Goal: Information Seeking & Learning: Learn about a topic

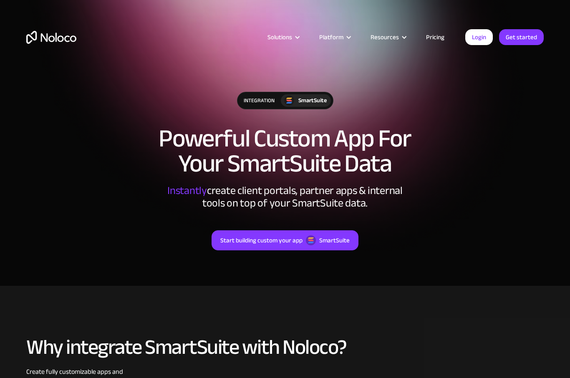
click at [432, 42] on link "Pricing" at bounding box center [435, 37] width 39 height 11
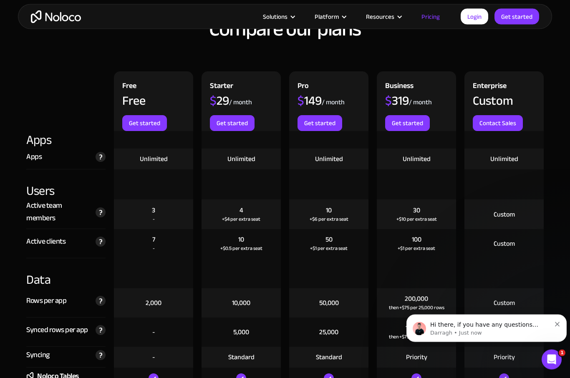
scroll to position [825, 0]
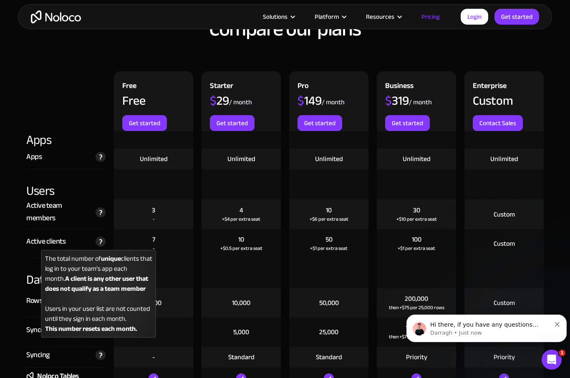
click at [98, 241] on img at bounding box center [101, 242] width 10 height 10
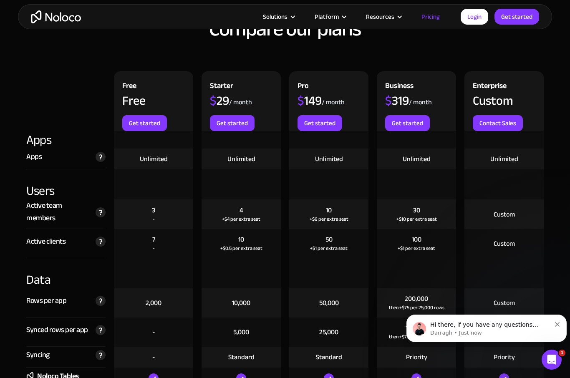
click at [81, 357] on div "Syncing Frequency and method by which we sync database records from non-live ex…" at bounding box center [65, 357] width 79 height 21
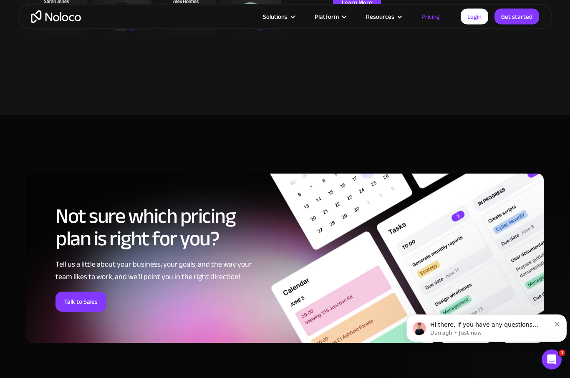
scroll to position [3193, 0]
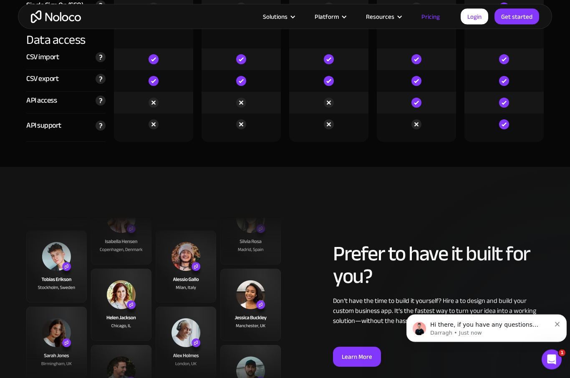
click at [287, 22] on div "Solutions" at bounding box center [275, 16] width 25 height 11
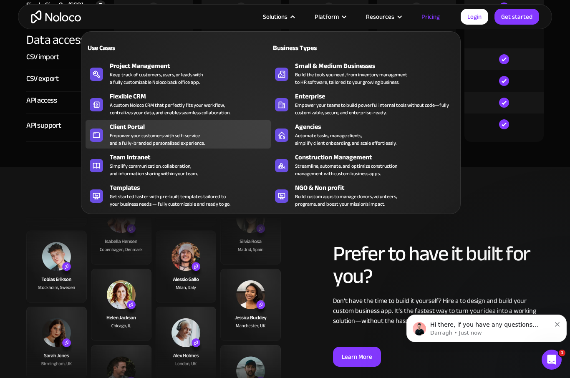
click at [128, 130] on div "Client Portal" at bounding box center [192, 127] width 165 height 10
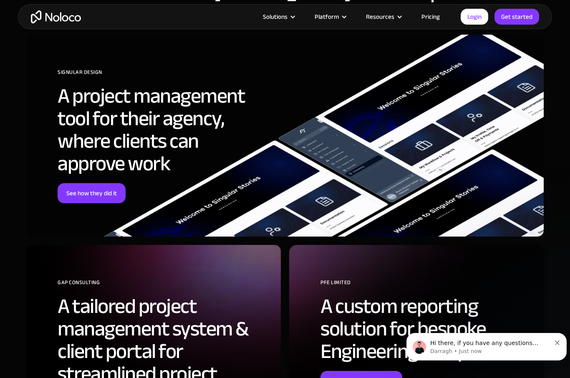
scroll to position [2567, 0]
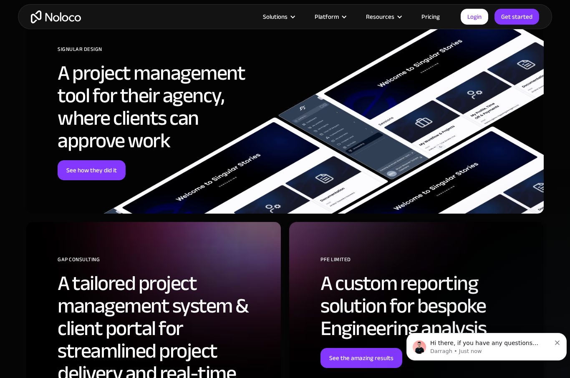
click at [296, 15] on div at bounding box center [293, 17] width 6 height 6
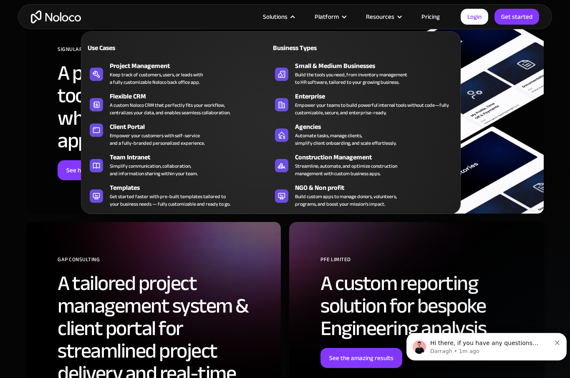
click at [339, 15] on div "Platform" at bounding box center [327, 16] width 24 height 11
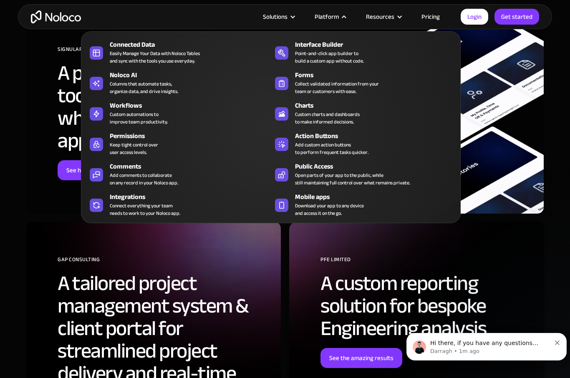
click at [404, 18] on div "Resources" at bounding box center [382, 16] width 55 height 11
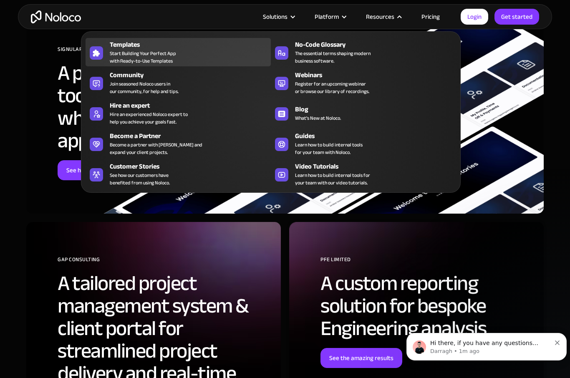
click at [147, 47] on div "Templates" at bounding box center [192, 45] width 165 height 10
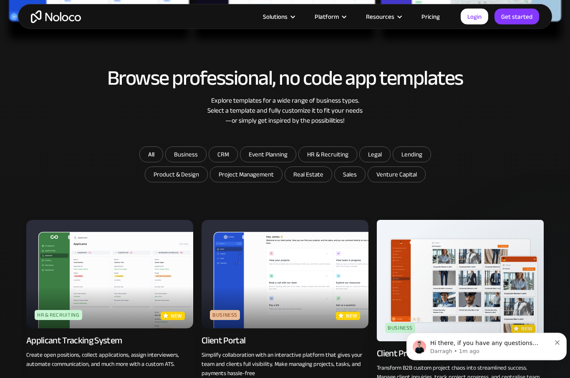
scroll to position [406, 0]
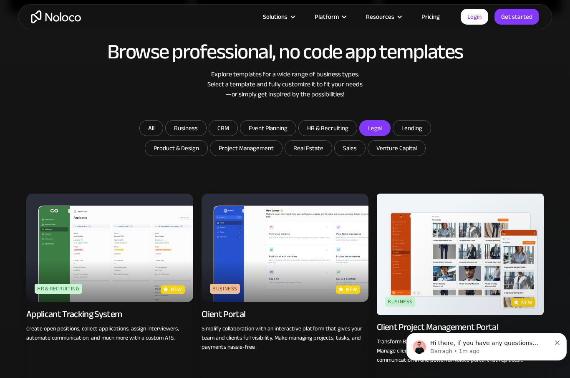
click at [377, 134] on input "Legal" at bounding box center [375, 128] width 30 height 15
checkbox input "true"
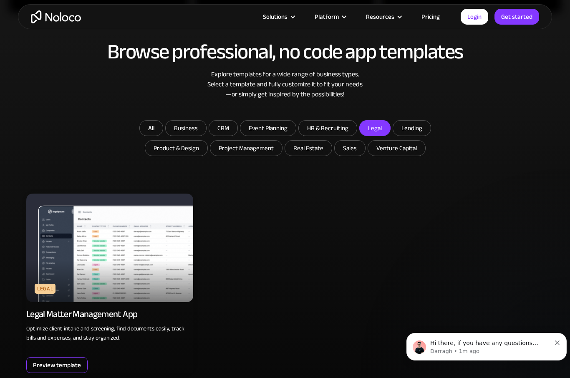
click at [70, 368] on div "Preview template" at bounding box center [57, 365] width 48 height 11
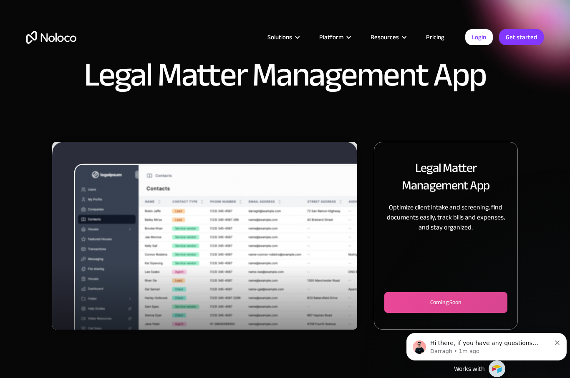
click at [396, 38] on div "Resources" at bounding box center [385, 37] width 28 height 11
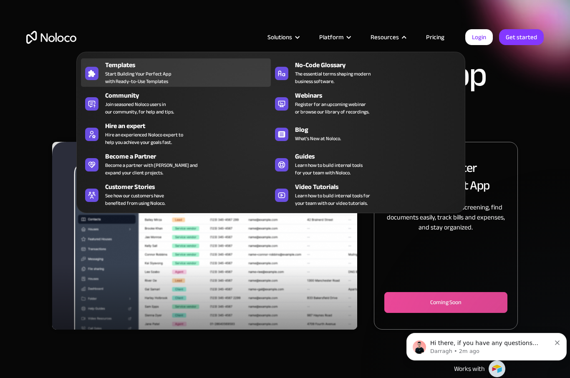
click at [149, 81] on span "Start Building Your Perfect App with Ready-to-Use Templates" at bounding box center [138, 77] width 66 height 15
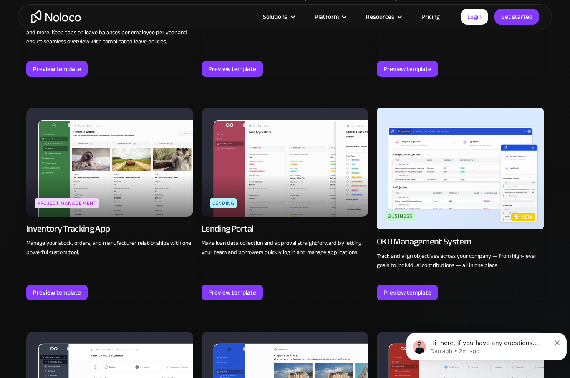
scroll to position [1171, 0]
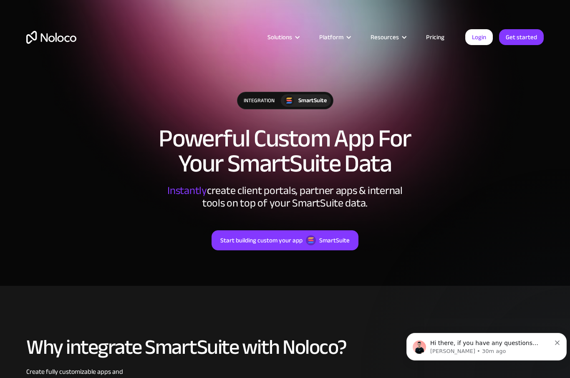
click at [449, 32] on link "Pricing" at bounding box center [435, 37] width 39 height 11
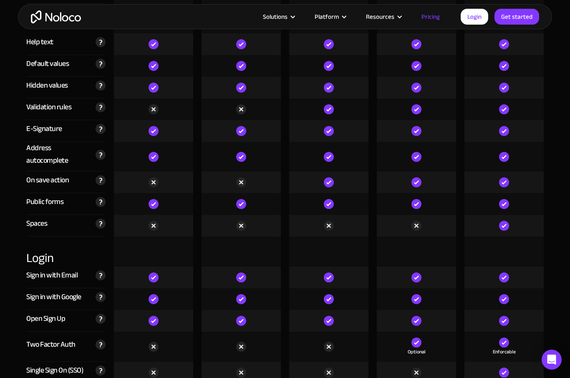
scroll to position [2491, 0]
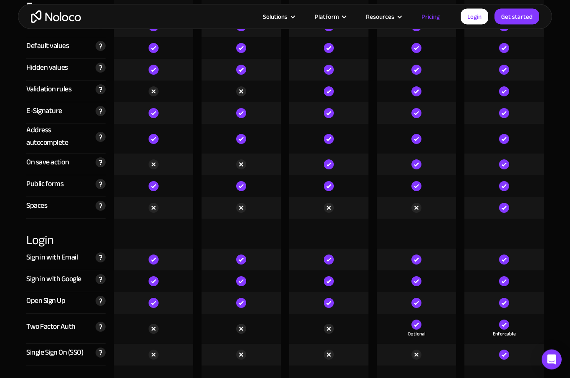
click at [471, 187] on div at bounding box center [503, 187] width 79 height 22
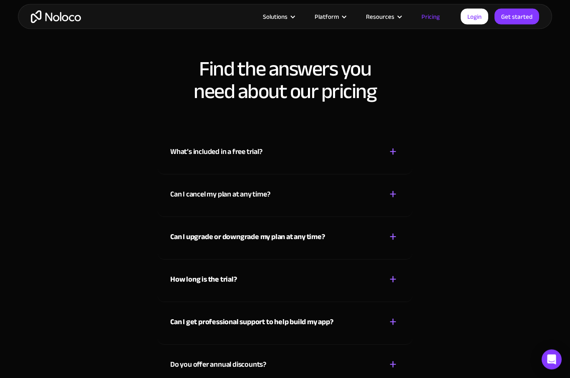
scroll to position [3553, 0]
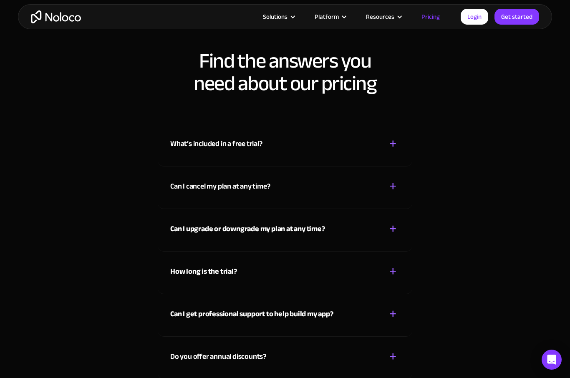
click at [391, 147] on div "+" at bounding box center [393, 143] width 8 height 15
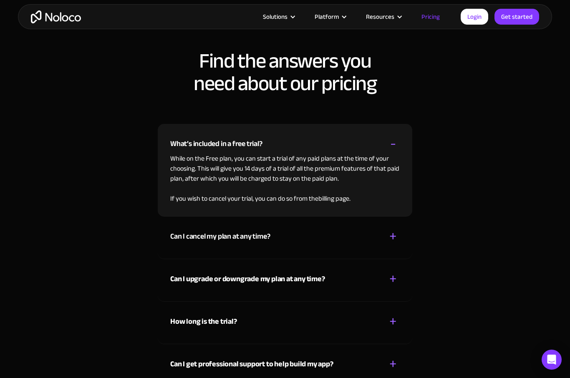
click at [346, 22] on div "Platform" at bounding box center [329, 16] width 51 height 11
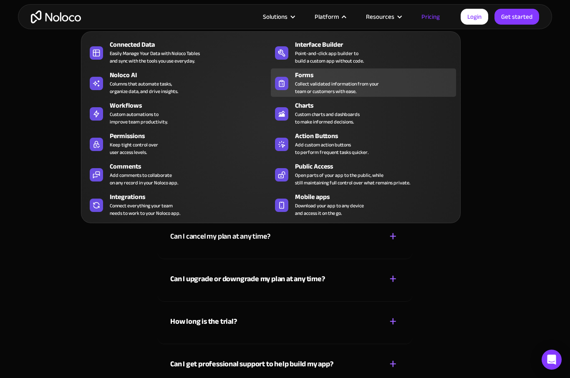
click at [349, 92] on div "Collect validated information from your team or customers with ease." at bounding box center [337, 87] width 84 height 15
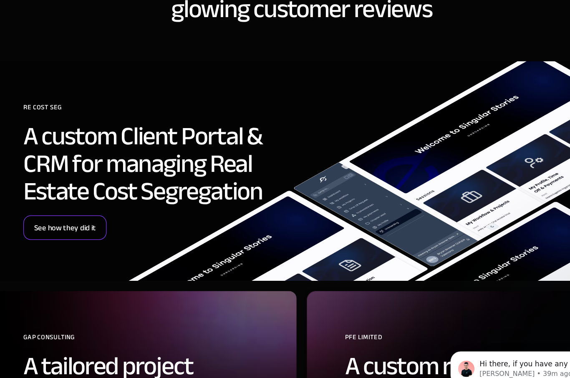
scroll to position [2286, 0]
click at [58, 222] on link "See how they did it" at bounding box center [92, 232] width 68 height 20
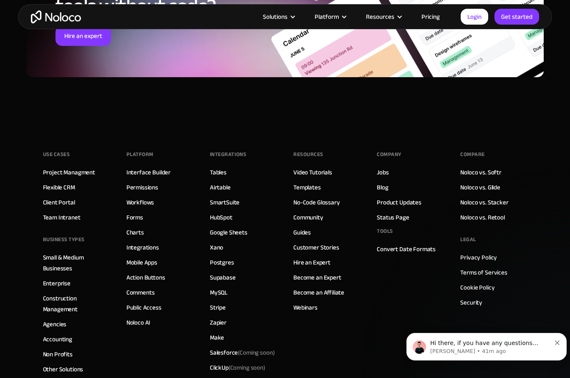
scroll to position [3515, 0]
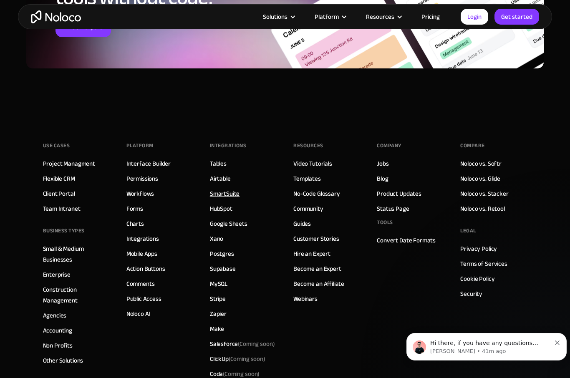
click at [228, 197] on link "SmartSuite" at bounding box center [225, 193] width 30 height 11
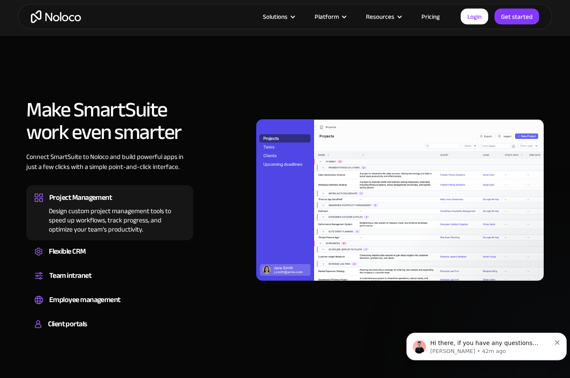
scroll to position [567, 0]
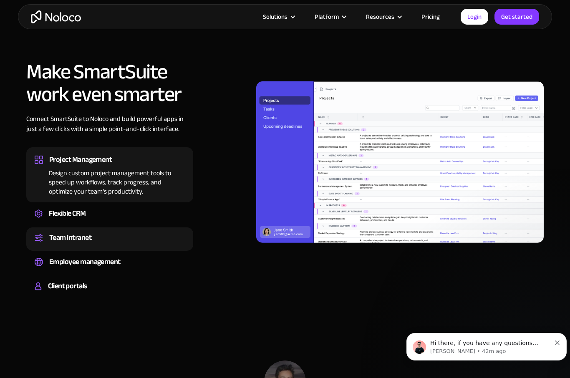
click at [95, 233] on div "Team intranet" at bounding box center [110, 238] width 150 height 13
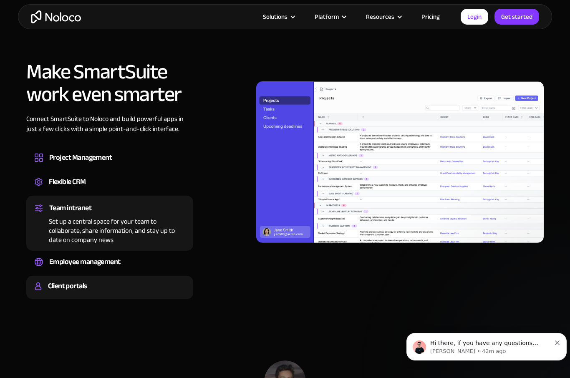
click at [108, 289] on div "Client portals" at bounding box center [110, 286] width 150 height 13
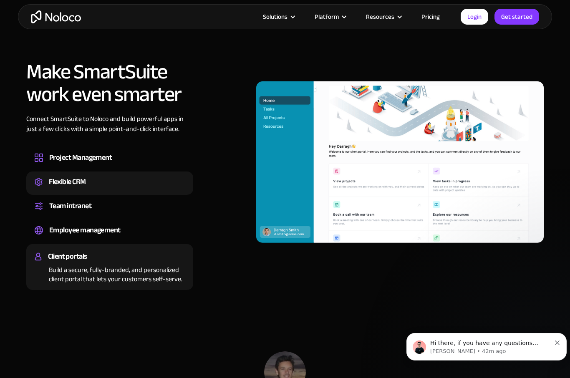
click at [74, 182] on div "Flexible CRM" at bounding box center [67, 182] width 37 height 13
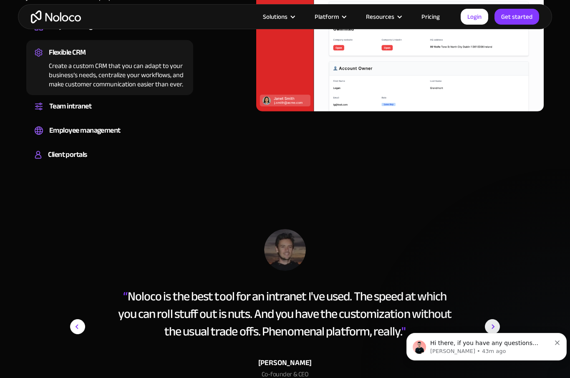
scroll to position [691, 0]
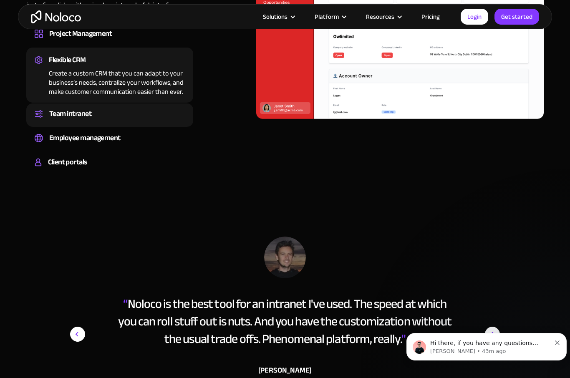
click at [88, 111] on div "Team intranet" at bounding box center [70, 114] width 42 height 13
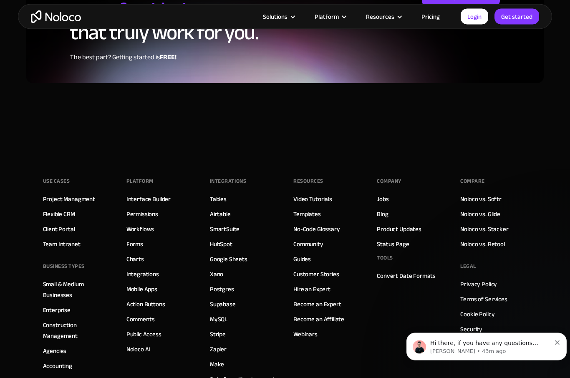
scroll to position [1702, 0]
click at [156, 194] on link "Interface Builder" at bounding box center [148, 199] width 44 height 11
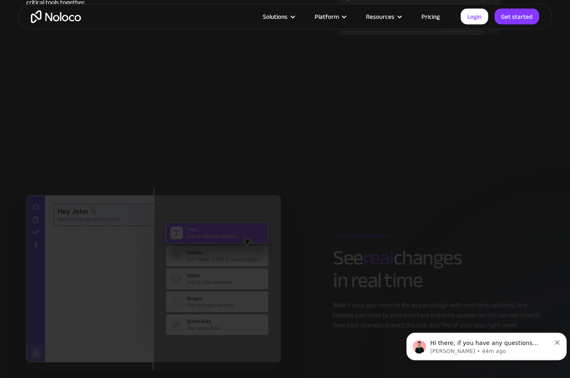
scroll to position [1225, 0]
